Goal: Task Accomplishment & Management: Complete application form

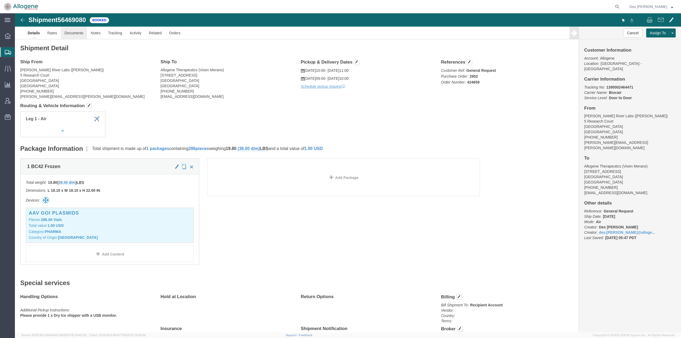
click link "Documents"
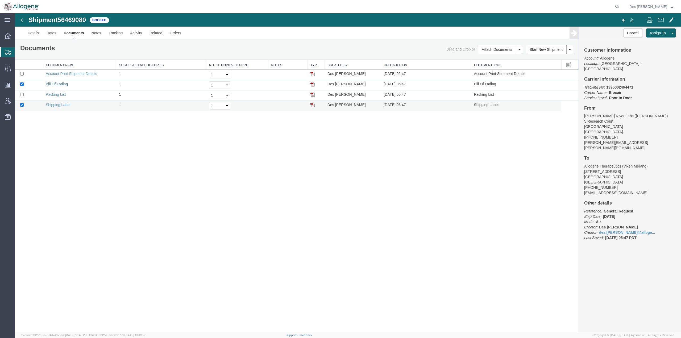
drag, startPoint x: 65, startPoint y: 84, endPoint x: 391, endPoint y: 102, distance: 327.0
click at [65, 84] on link "Bill Of Lading" at bounding box center [57, 84] width 22 height 4
click at [256, 189] on div "Shipment 56469080 4 of 4 Booked Details Rates Documents Notes Tracking Activity…" at bounding box center [348, 172] width 666 height 319
click at [234, 222] on div "Shipment 56469080 4 of 4 Booked Details Rates Documents Notes Tracking Activity…" at bounding box center [348, 172] width 666 height 319
click at [19, 52] on span "Shipments" at bounding box center [17, 52] width 4 height 11
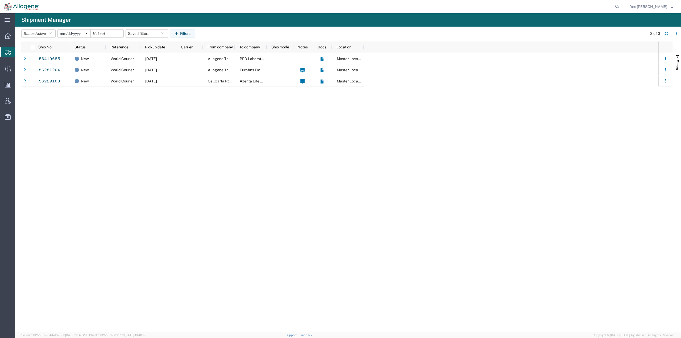
click at [0, 0] on span "Create Shipment" at bounding box center [0, 0] width 0 height 0
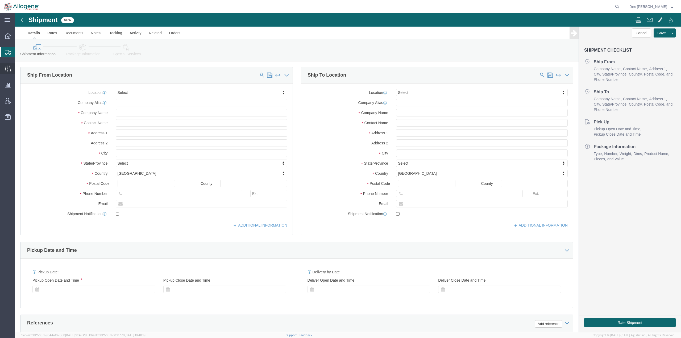
select select
